Goal: Information Seeking & Learning: Learn about a topic

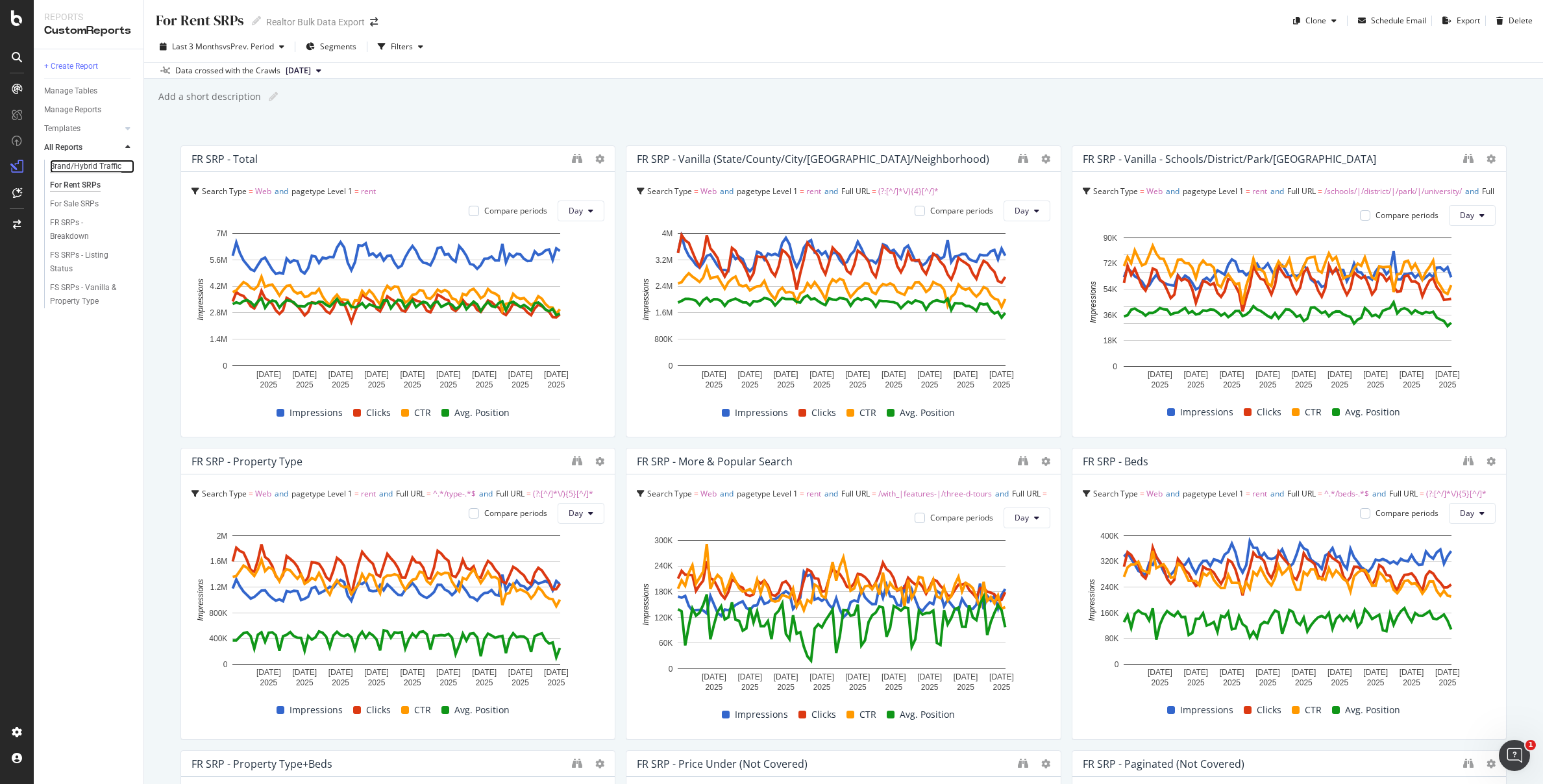
click at [64, 161] on div "Brand/Hybrid Traffic" at bounding box center [85, 167] width 72 height 14
